Goal: Task Accomplishment & Management: Manage account settings

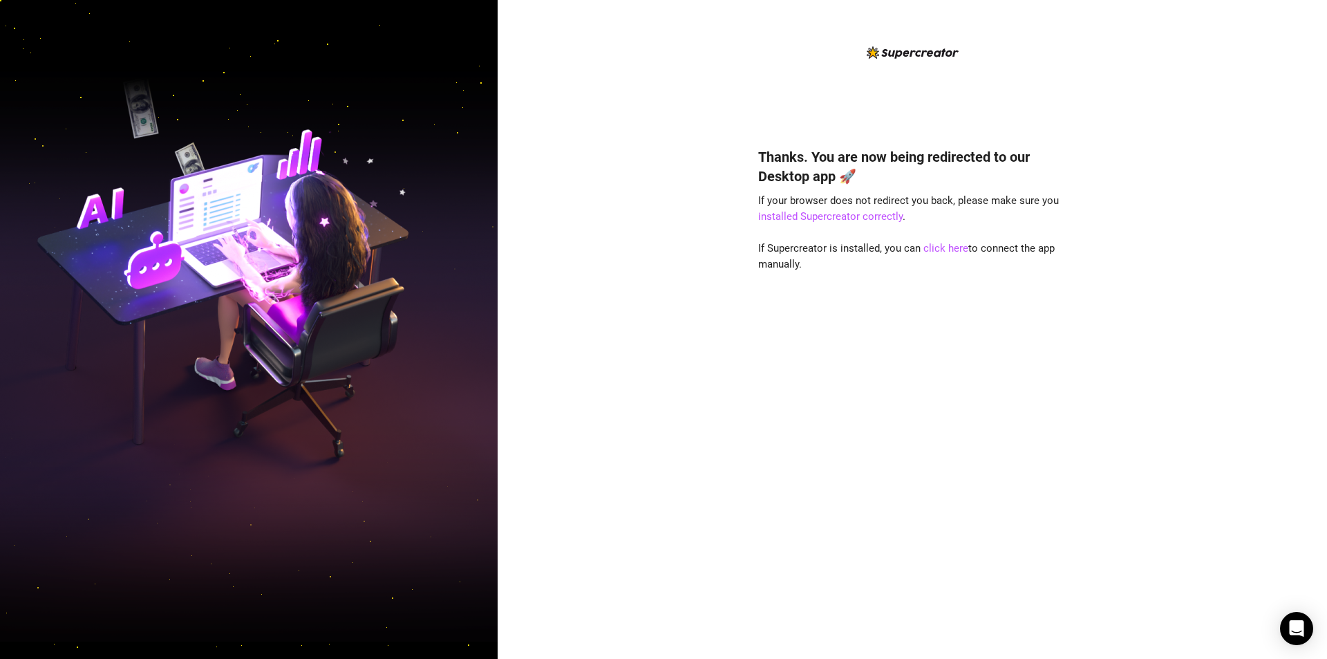
click at [541, 133] on div "Thanks. You are now being redirected to our Desktop app 🚀 If your browser does …" at bounding box center [912, 329] width 829 height 659
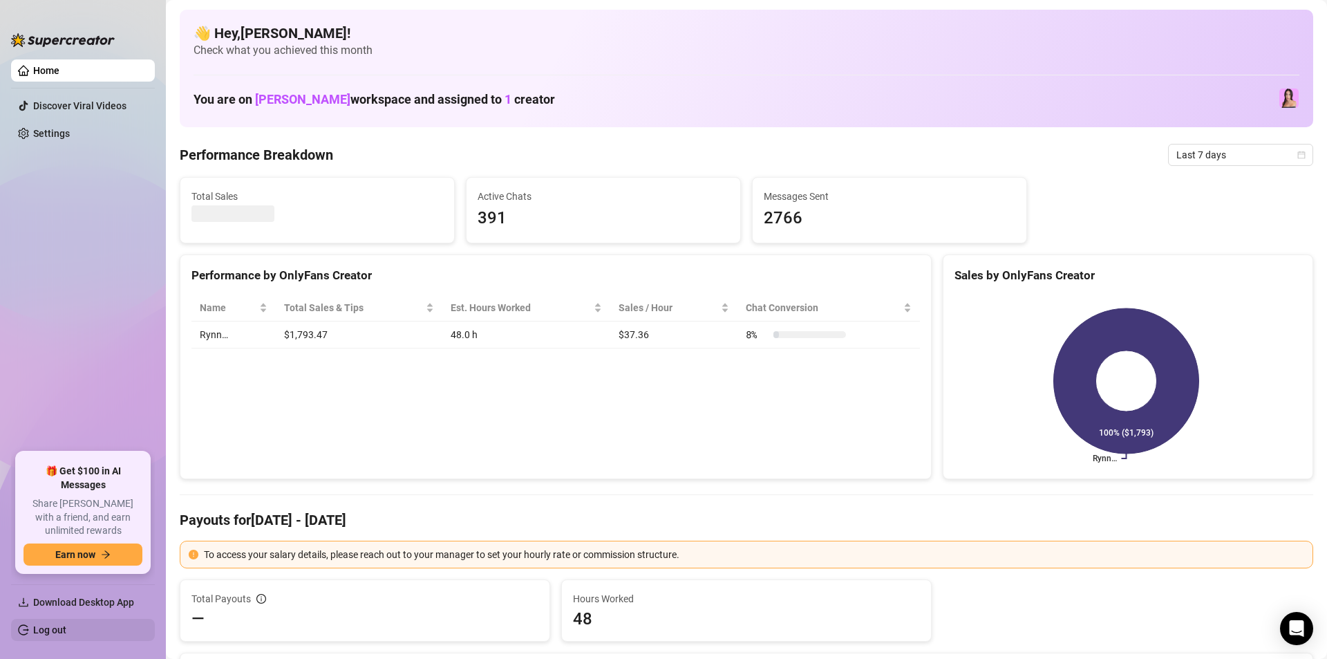
click at [53, 624] on link "Log out" at bounding box center [49, 629] width 33 height 11
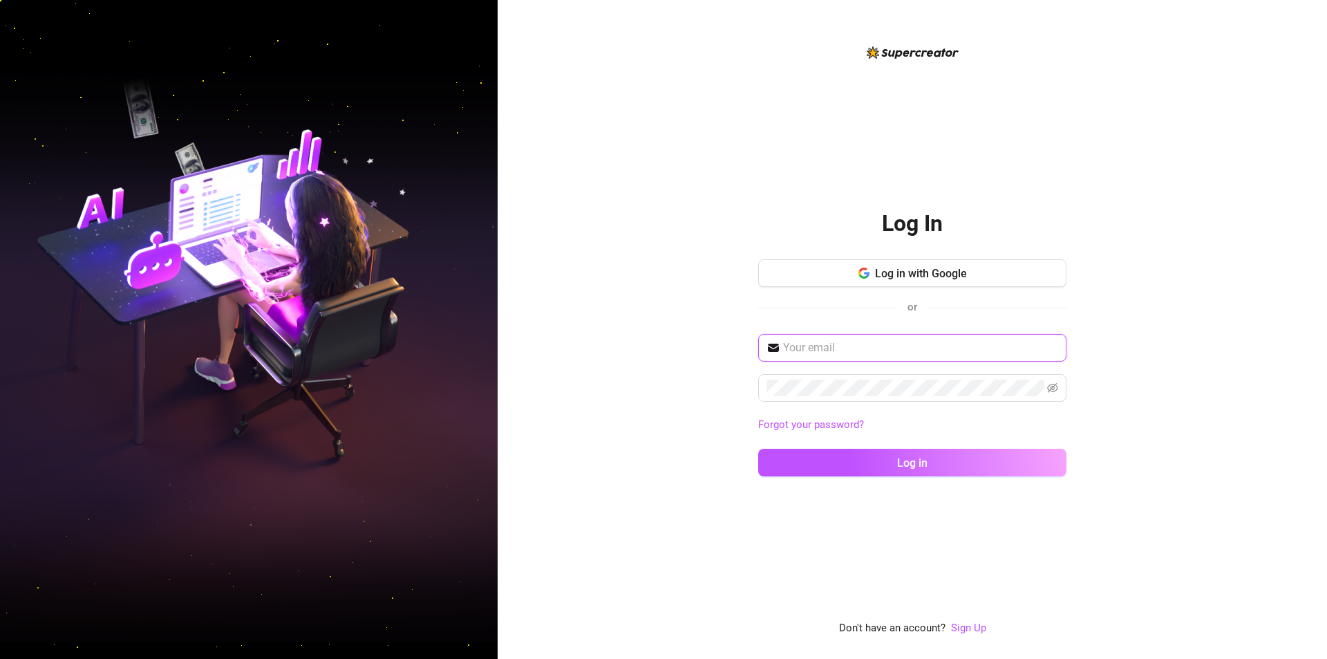
click at [844, 351] on input "text" at bounding box center [920, 347] width 275 height 17
paste input "shahanivillareal05@gmail.com"
type input "shahanivillareal05@gmail.com"
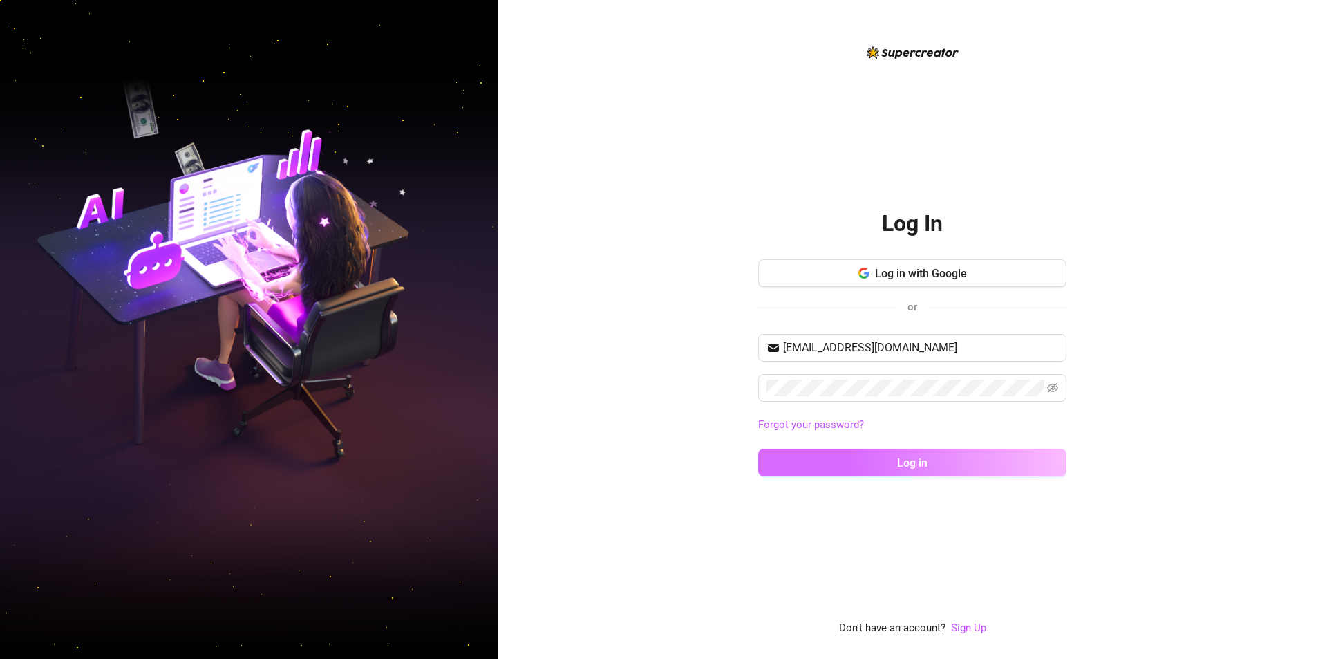
click at [885, 452] on button "Log in" at bounding box center [912, 462] width 308 height 28
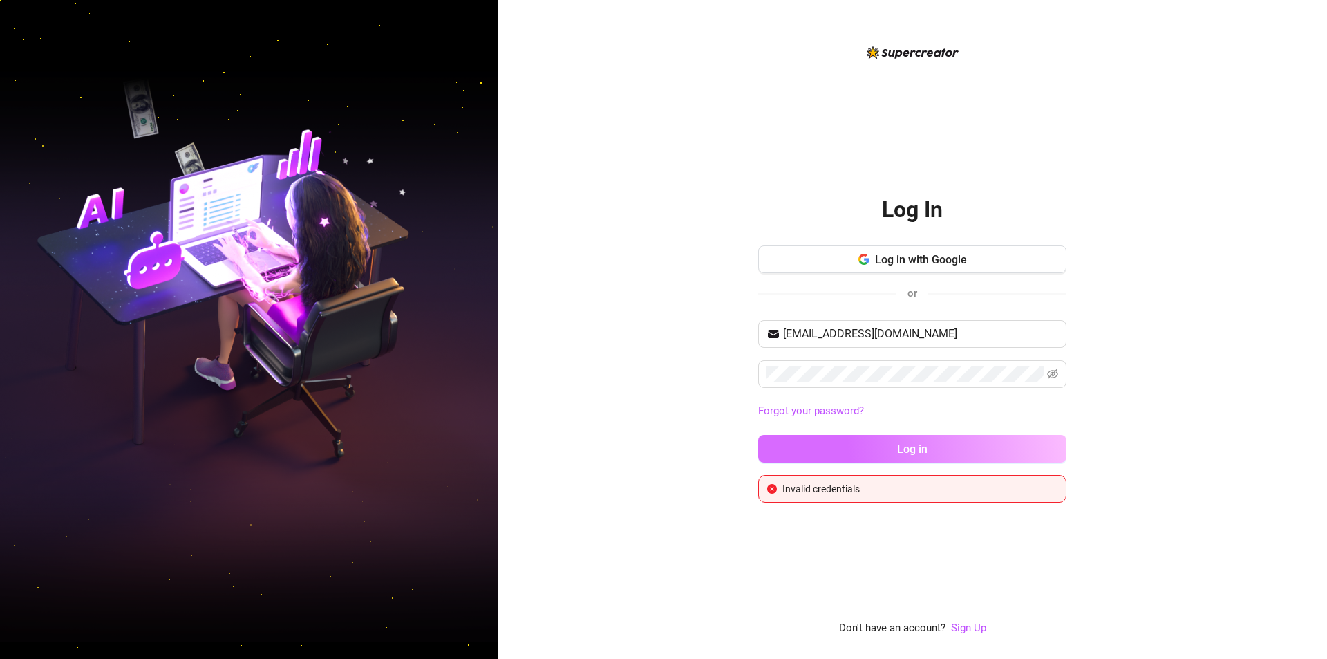
click at [884, 451] on button "Log in" at bounding box center [912, 449] width 308 height 28
click at [862, 350] on div "shahanivillareal05@gmail.com Forgot your password? Log in" at bounding box center [912, 397] width 308 height 155
click at [869, 332] on input "shahanivillareal05@gmail.com" at bounding box center [920, 333] width 275 height 17
paste input ".villareal131990"
type input "[PERSON_NAME][EMAIL_ADDRESS][DOMAIN_NAME]"
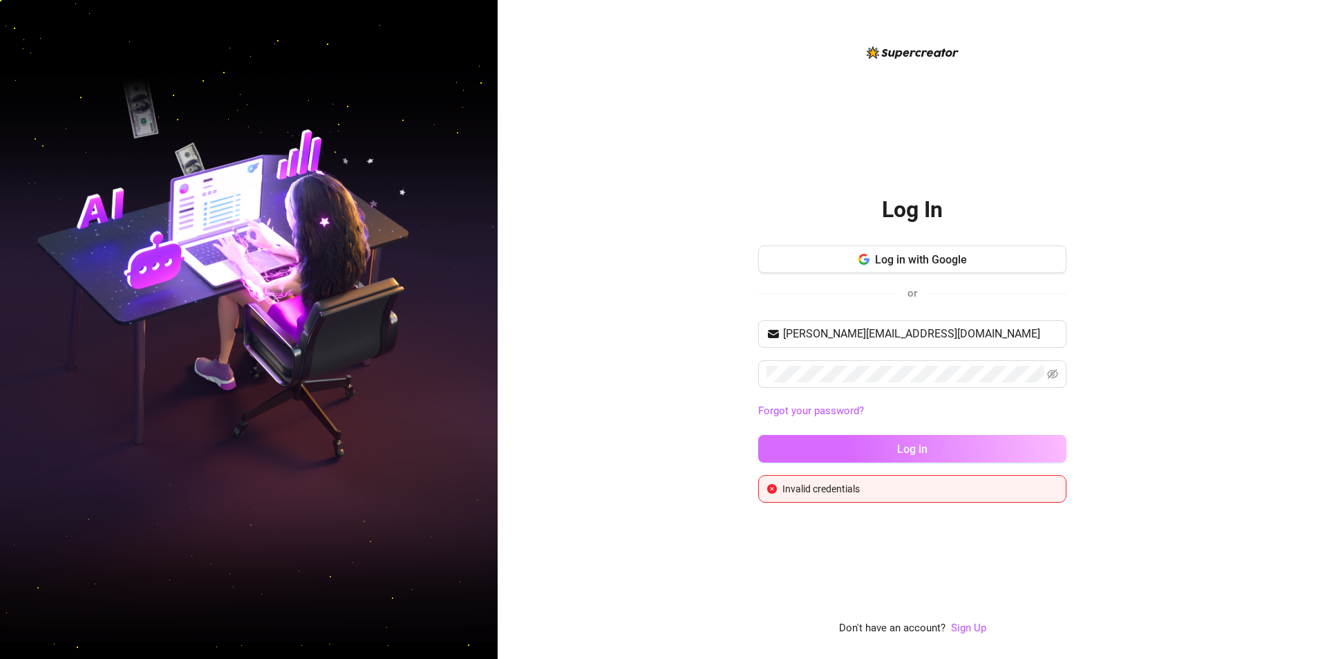
click at [904, 442] on span "Log in" at bounding box center [912, 448] width 30 height 13
click at [903, 440] on button "Log in" at bounding box center [912, 449] width 308 height 28
click at [901, 448] on span "Log in" at bounding box center [912, 448] width 30 height 13
click at [901, 448] on button "Log in" at bounding box center [912, 449] width 308 height 28
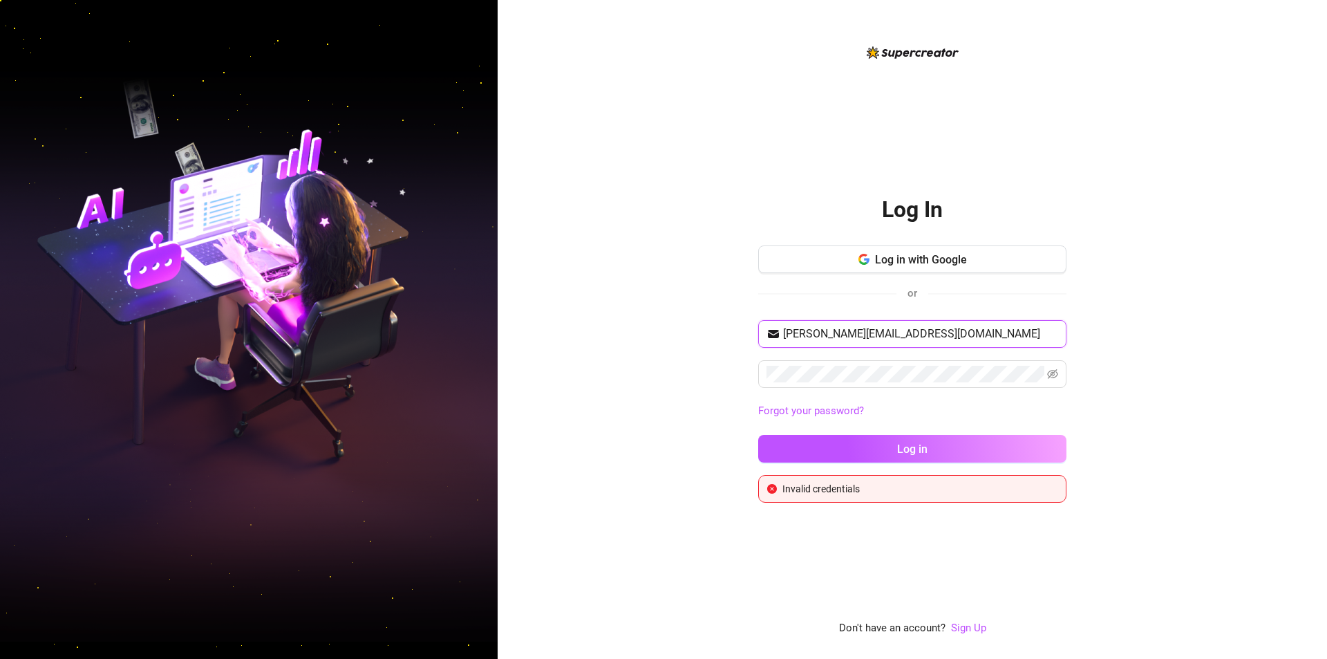
click at [999, 335] on input "[PERSON_NAME][EMAIL_ADDRESS][DOMAIN_NAME]" at bounding box center [920, 333] width 275 height 17
click at [1049, 378] on icon "eye-invisible" at bounding box center [1052, 373] width 11 height 11
click at [928, 451] on button "Log in" at bounding box center [912, 449] width 308 height 28
click at [916, 455] on span "Log in" at bounding box center [912, 448] width 30 height 13
click at [881, 336] on input "[PERSON_NAME][EMAIL_ADDRESS][DOMAIN_NAME]" at bounding box center [920, 333] width 275 height 17
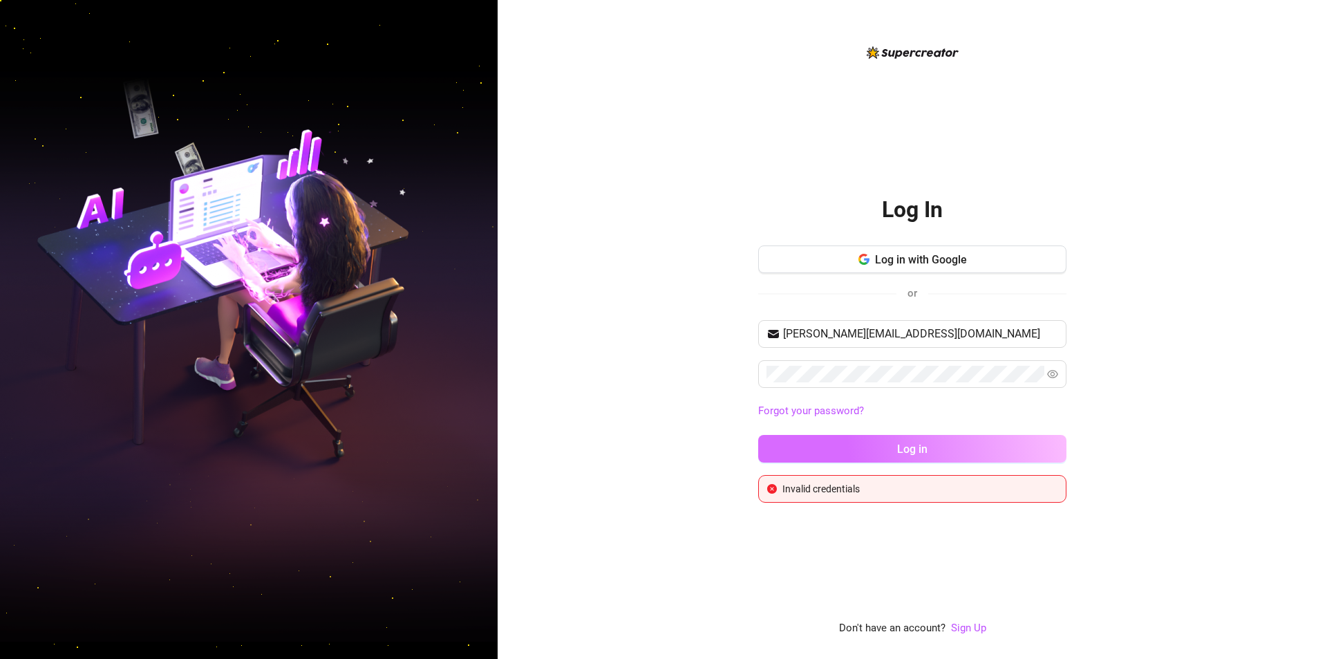
click at [909, 440] on button "Log in" at bounding box center [912, 449] width 308 height 28
click at [758, 435] on button "Log in" at bounding box center [912, 449] width 308 height 28
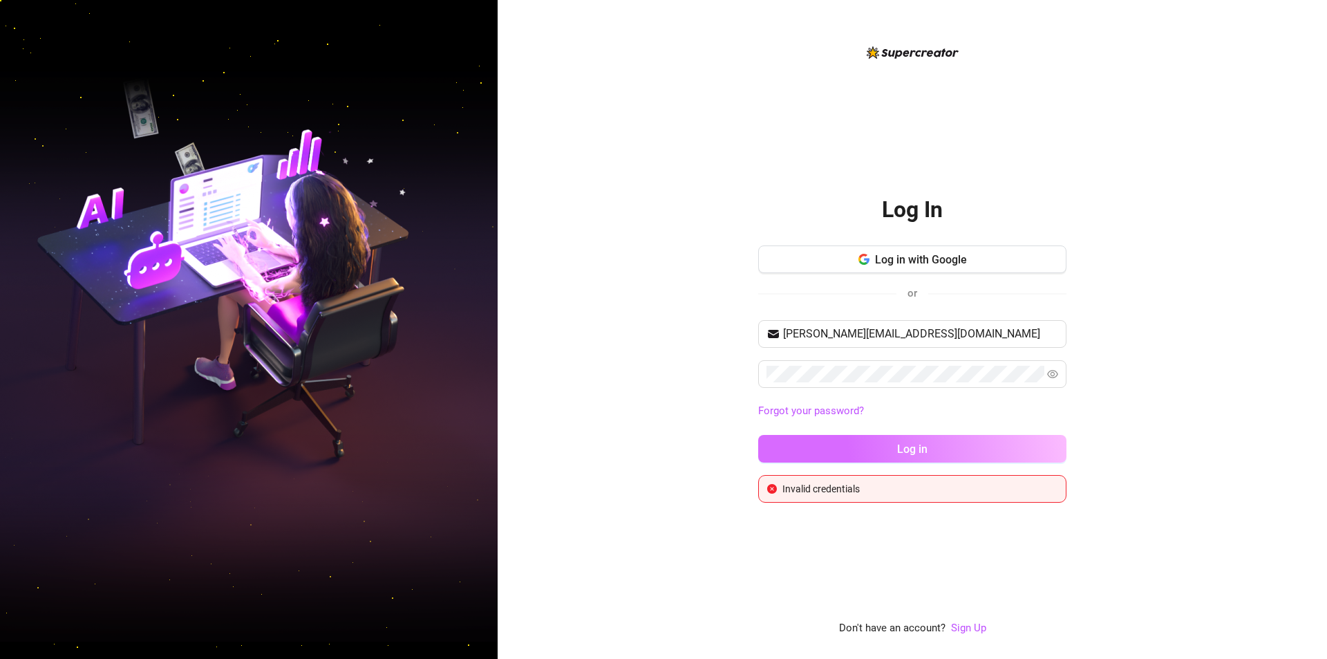
click at [922, 447] on span "Log in" at bounding box center [912, 448] width 30 height 13
click at [885, 442] on button "Log in" at bounding box center [912, 449] width 308 height 28
click at [999, 332] on input "[PERSON_NAME][EMAIL_ADDRESS][DOMAIN_NAME]" at bounding box center [920, 333] width 275 height 17
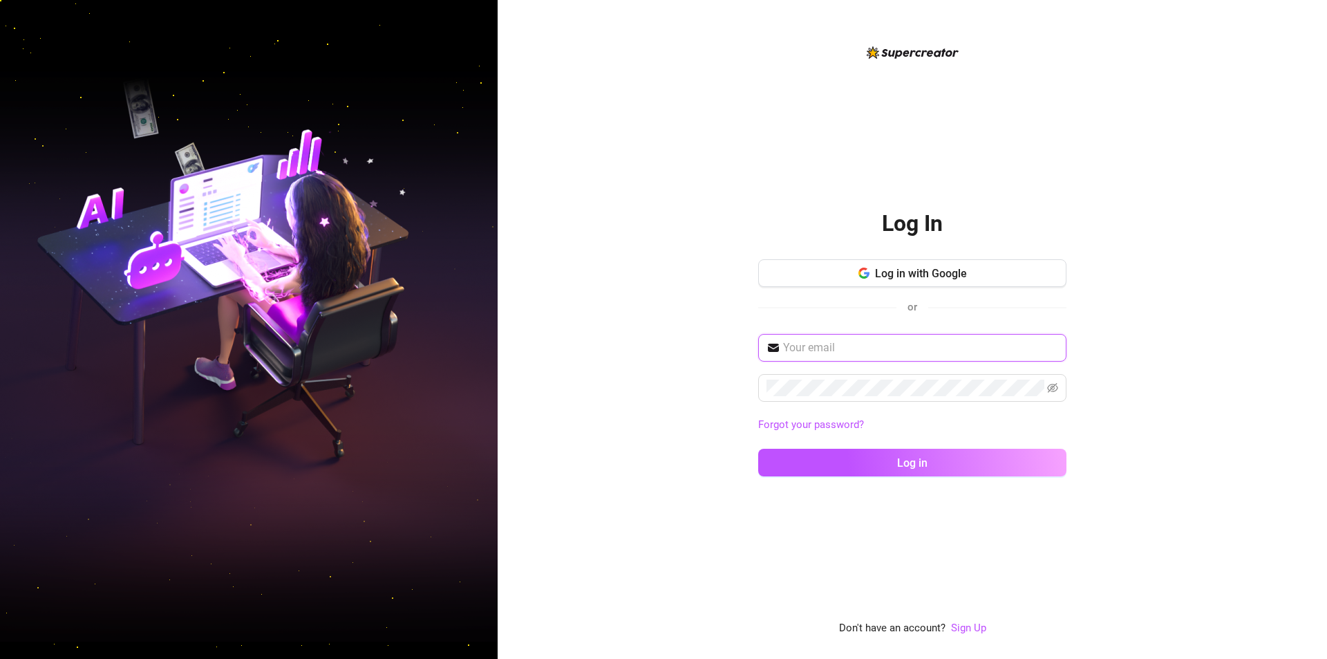
click at [859, 343] on input "text" at bounding box center [920, 347] width 275 height 17
paste input "[PERSON_NAME][EMAIL_ADDRESS][DOMAIN_NAME]"
type input "[PERSON_NAME][EMAIL_ADDRESS][DOMAIN_NAME]"
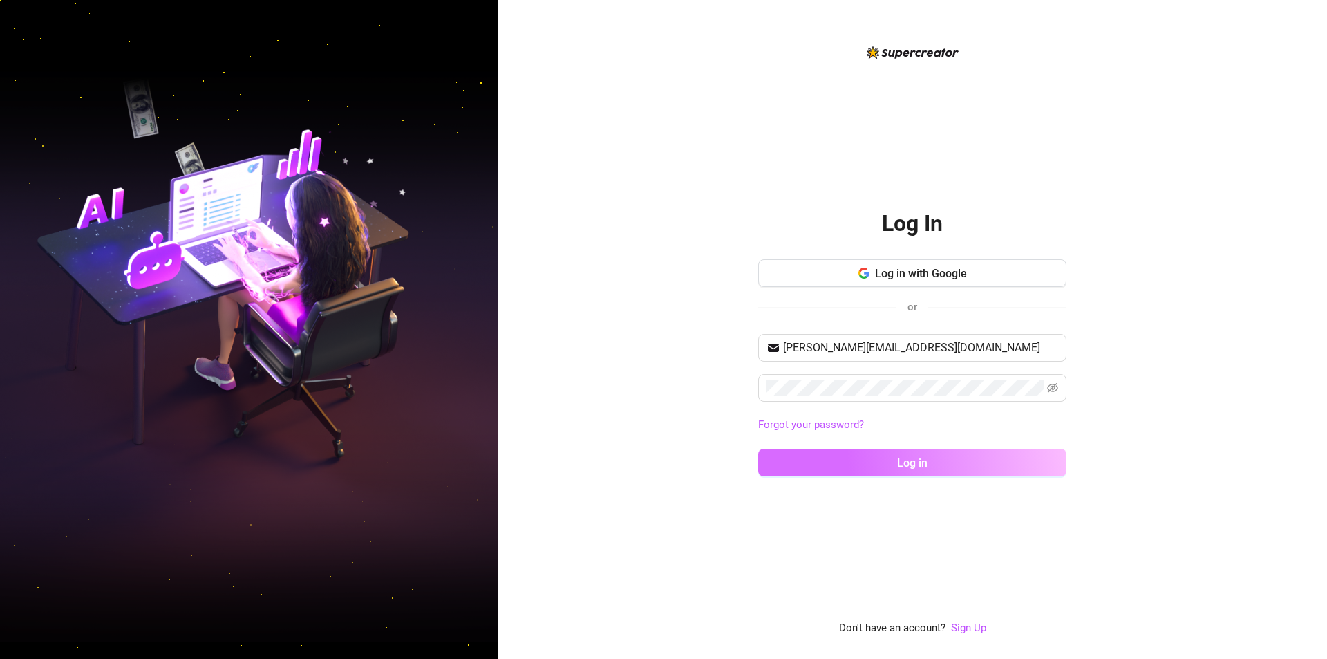
click at [936, 473] on button "Log in" at bounding box center [912, 462] width 308 height 28
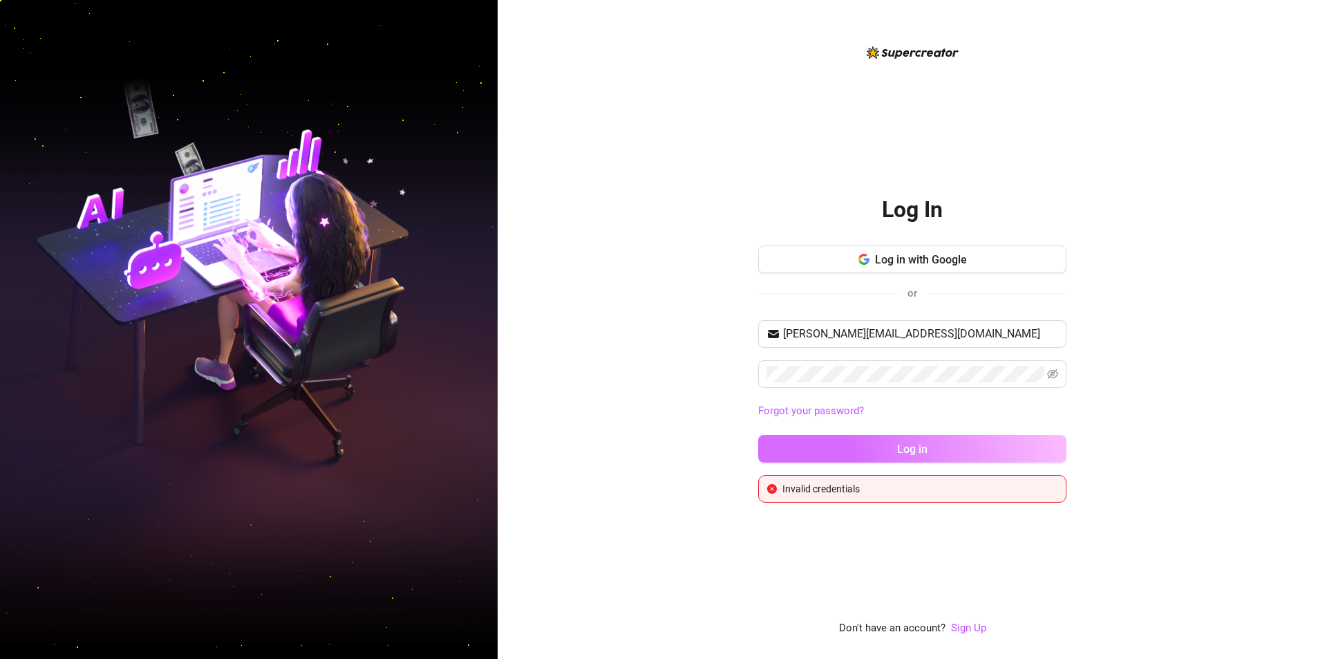
click at [850, 454] on button "Log in" at bounding box center [912, 449] width 308 height 28
